Goal: Book appointment/travel/reservation

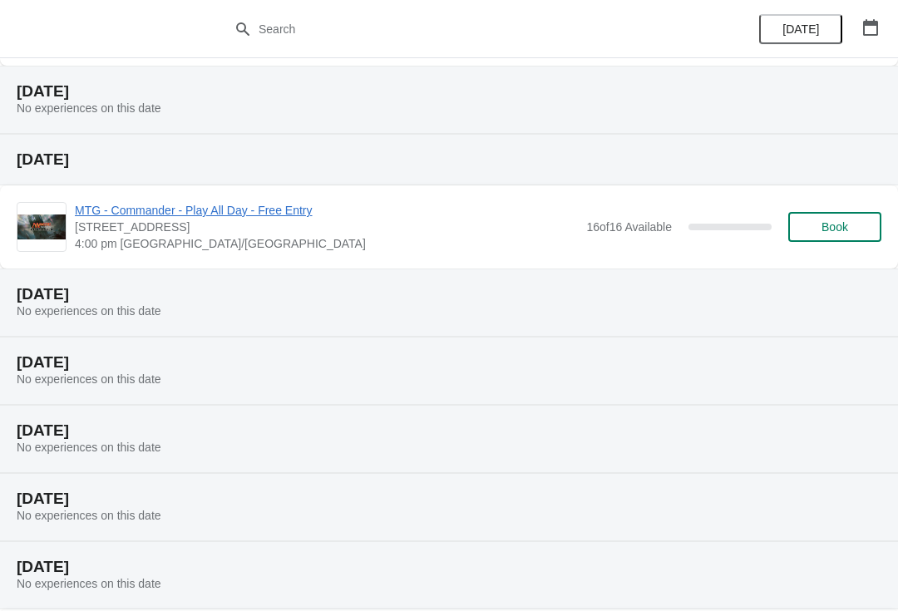
scroll to position [243, 0]
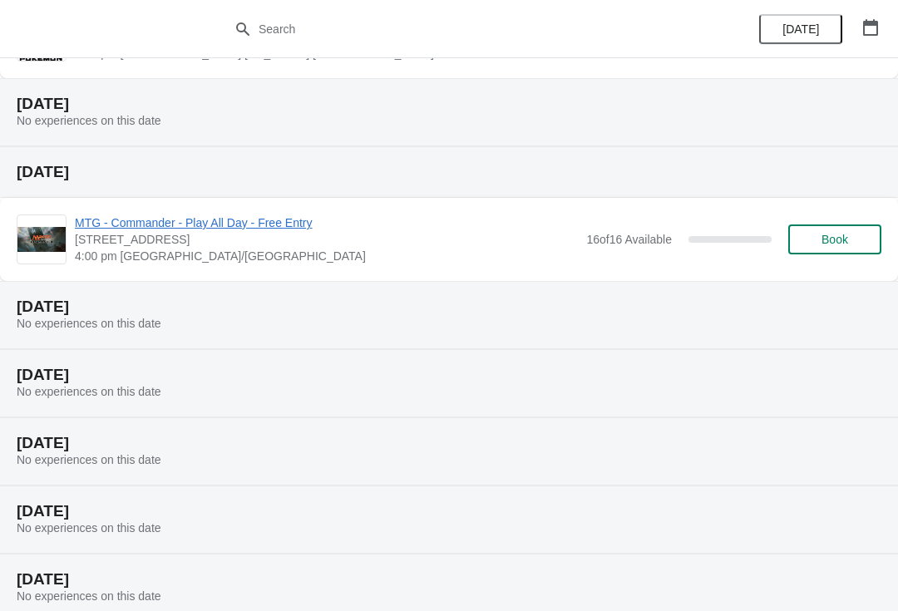
click at [833, 231] on button "Book" at bounding box center [834, 239] width 93 height 30
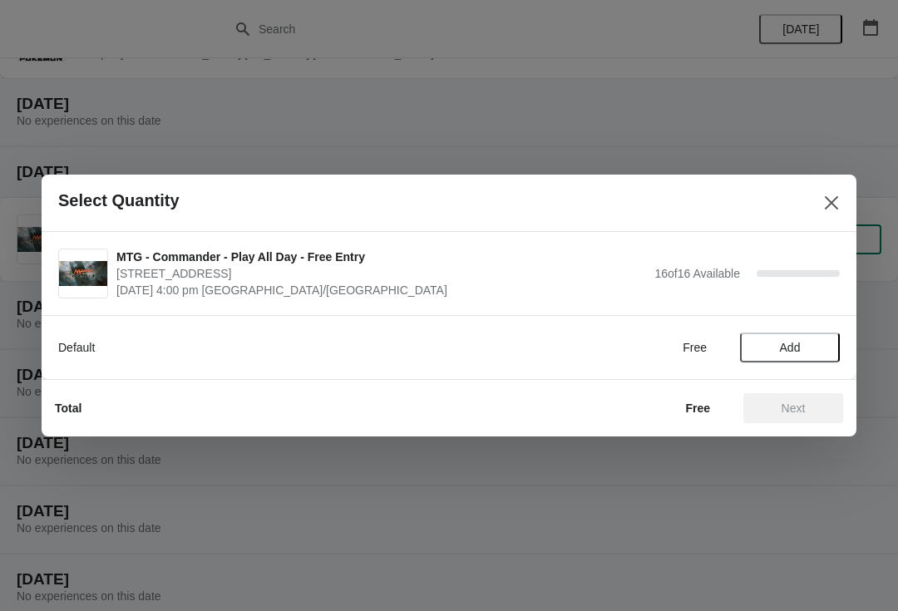
click at [795, 344] on span "Add" at bounding box center [790, 347] width 21 height 13
click at [815, 409] on span "Next" at bounding box center [792, 407] width 73 height 13
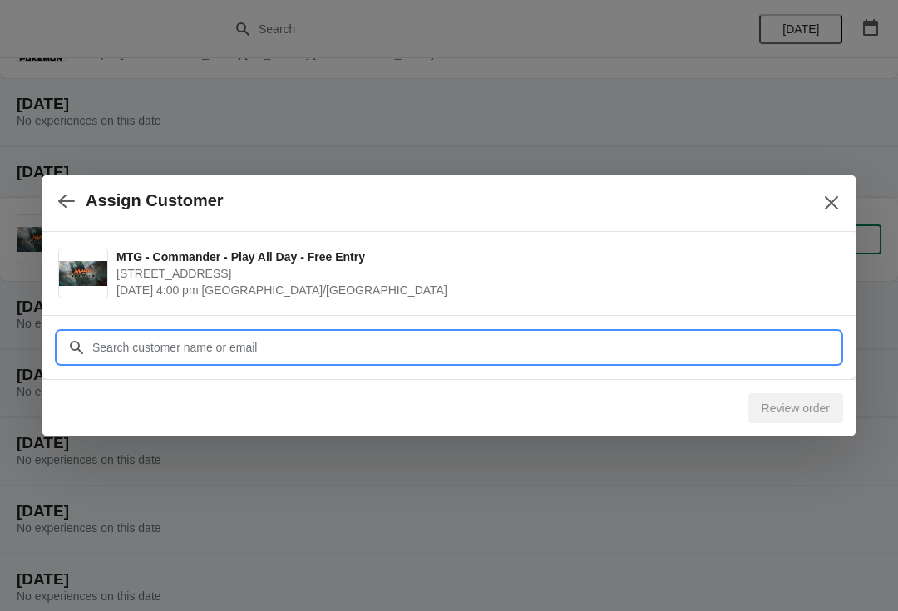
click at [214, 346] on input "Customer" at bounding box center [465, 347] width 748 height 30
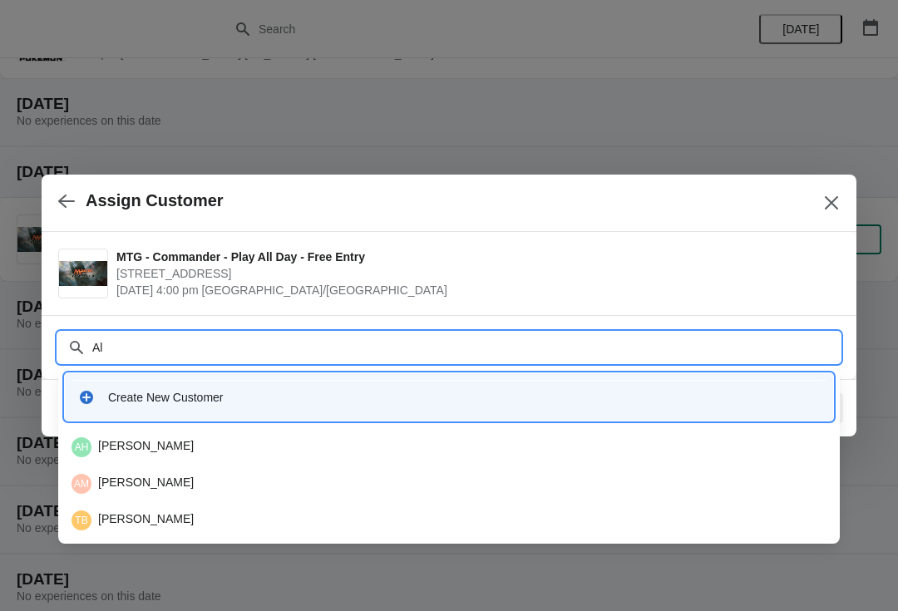
type input "A"
type input "H"
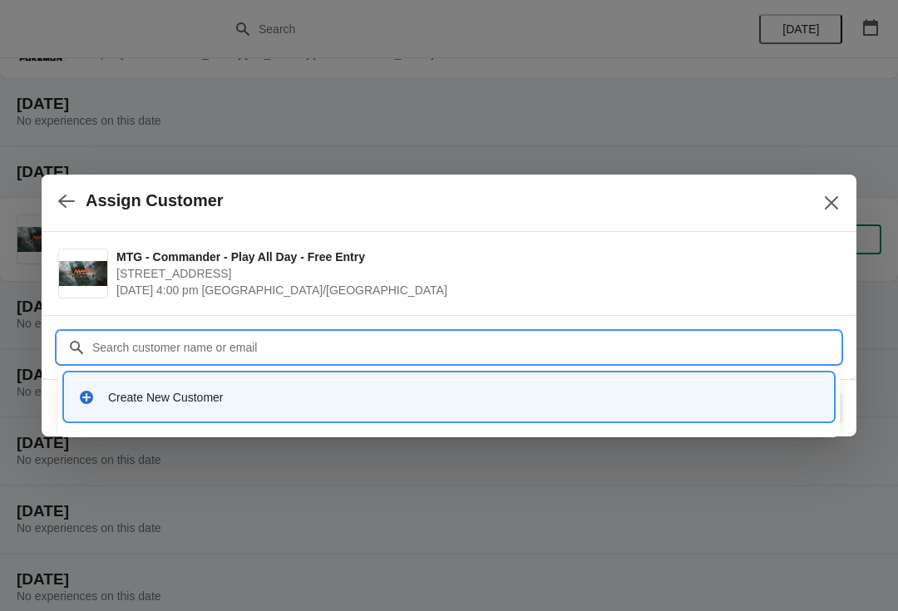
click at [822, 200] on button "Close" at bounding box center [831, 203] width 30 height 30
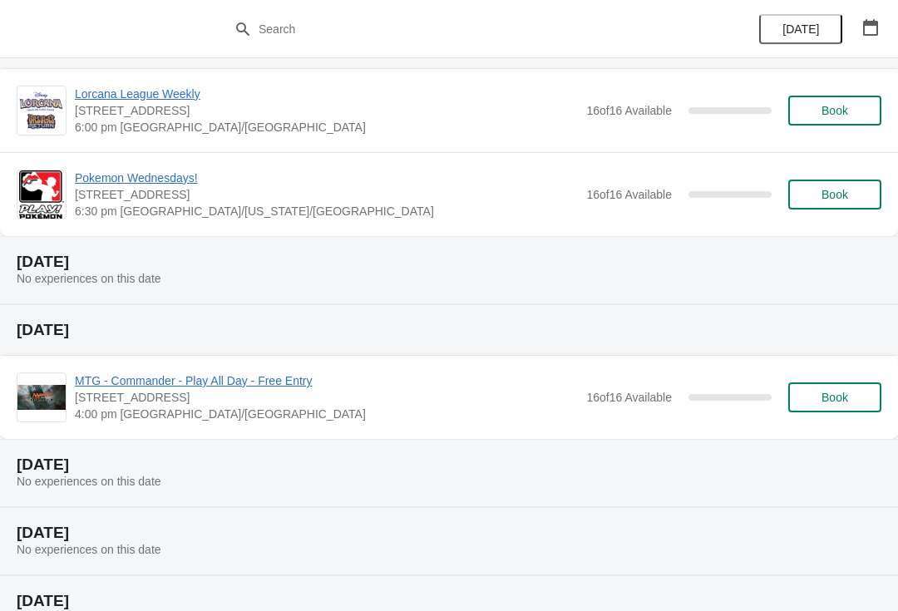
scroll to position [75, 0]
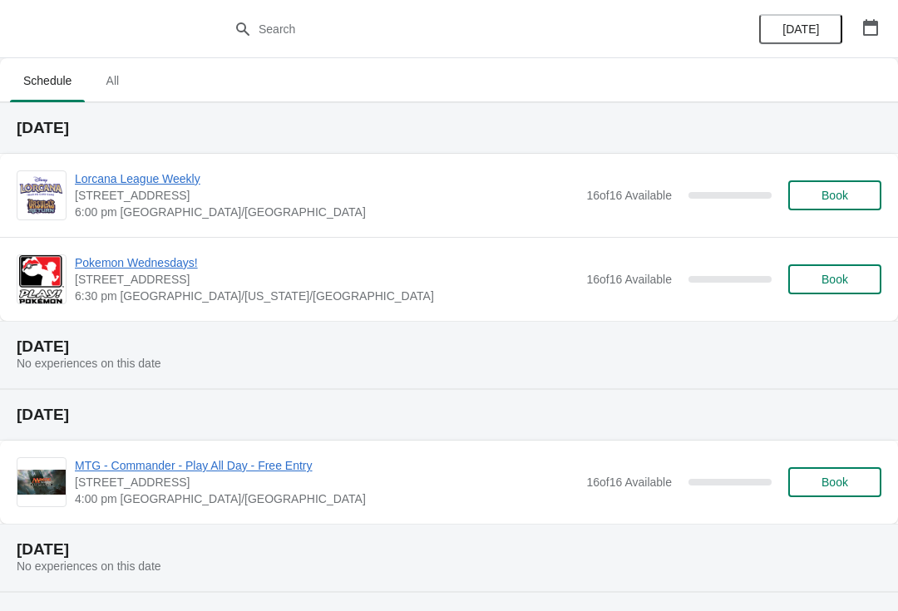
click at [258, 471] on span "MTG - Commander - Play All Day - Free Entry" at bounding box center [326, 465] width 503 height 17
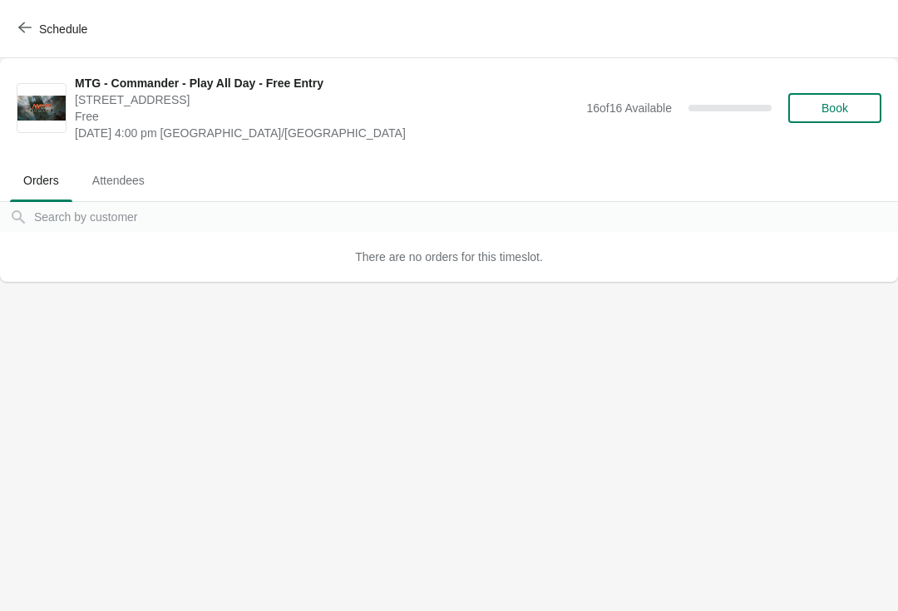
click at [799, 252] on div "There are no orders for this timeslot." at bounding box center [449, 257] width 898 height 50
click at [775, 264] on div "There are no orders for this timeslot." at bounding box center [449, 257] width 898 height 50
